Goal: Browse casually: Explore the website without a specific task or goal

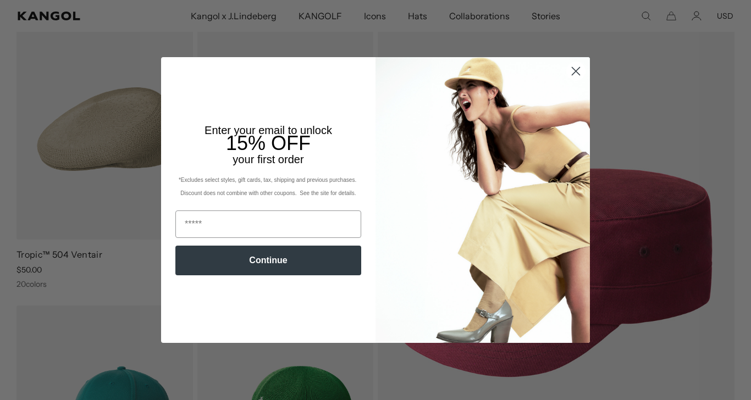
click at [577, 67] on circle "Close dialog" at bounding box center [576, 71] width 18 height 18
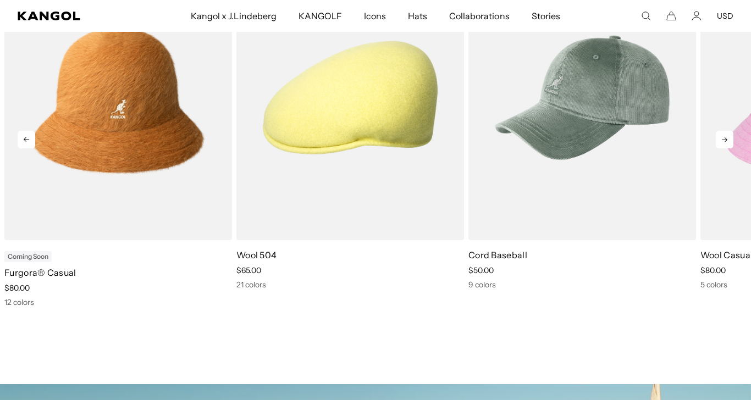
scroll to position [0, 227]
click at [724, 140] on icon at bounding box center [724, 139] width 5 height 5
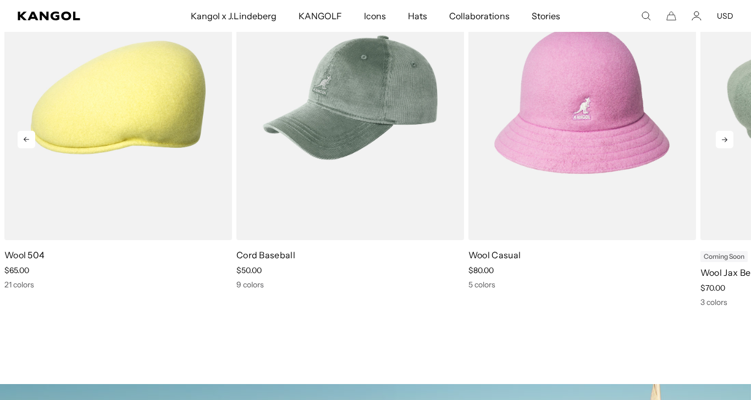
click at [724, 140] on icon at bounding box center [724, 139] width 5 height 5
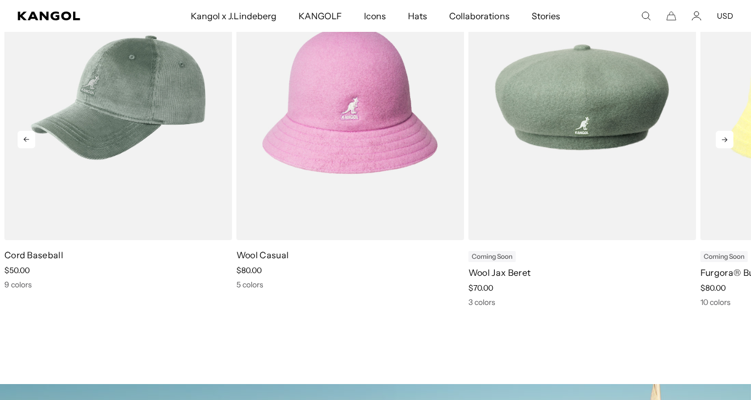
click at [724, 140] on icon at bounding box center [724, 139] width 5 height 5
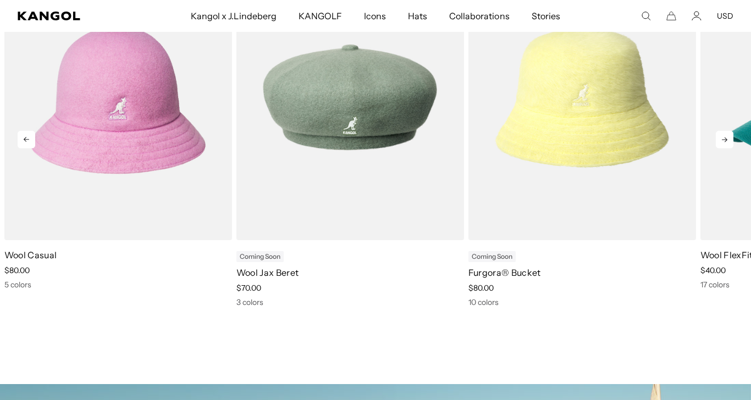
scroll to position [0, 0]
click at [724, 140] on icon at bounding box center [724, 139] width 5 height 5
